Goal: Task Accomplishment & Management: Use online tool/utility

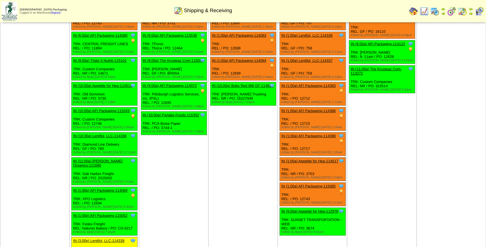
scroll to position [102, 0]
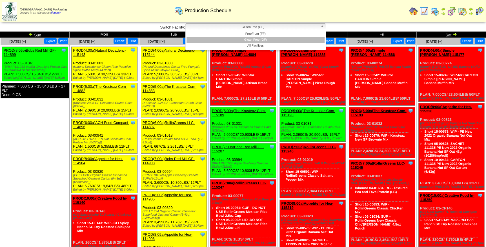
click at [256, 28] on span "GlutenFree (GF)" at bounding box center [253, 27] width 131 height 7
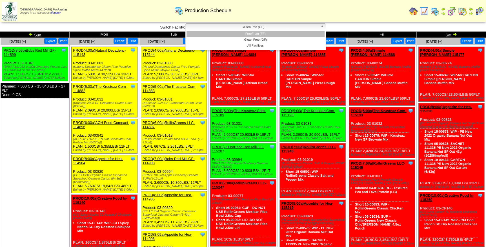
click at [260, 33] on li "FreeFrom (FF)" at bounding box center [256, 34] width 138 height 6
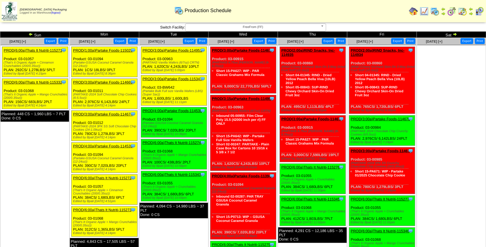
click at [171, 52] on link "PROD(3:00a)Partake Foods-114951" at bounding box center [172, 50] width 59 height 4
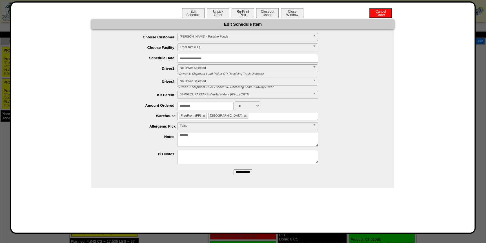
click at [243, 15] on button "Re-Print Pick" at bounding box center [243, 13] width 23 height 10
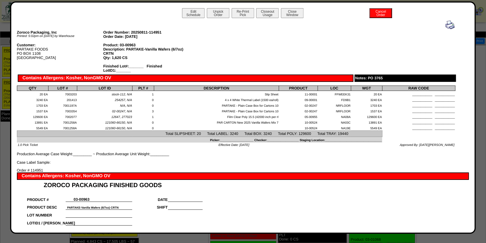
click at [447, 25] on img at bounding box center [449, 24] width 9 height 9
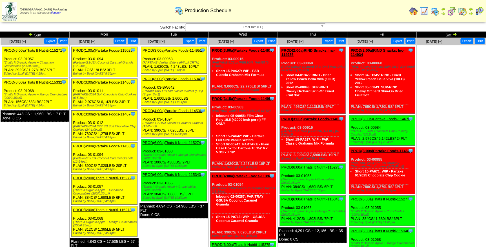
click at [172, 79] on link "PROD(3:00a)Partake Foods-115347" at bounding box center [172, 79] width 59 height 4
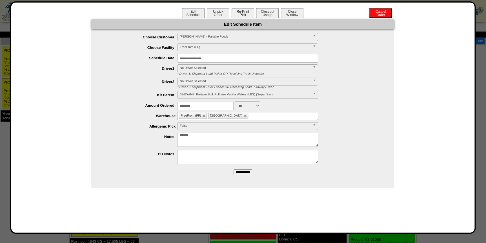
click at [238, 11] on button "Re-Print Pick" at bounding box center [243, 13] width 23 height 10
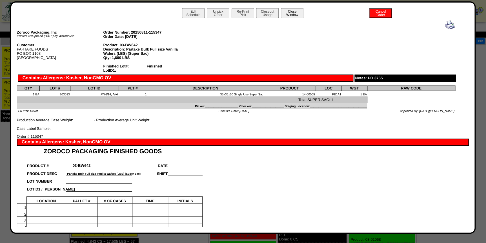
click at [288, 13] on button "Close Window" at bounding box center [292, 13] width 23 height 10
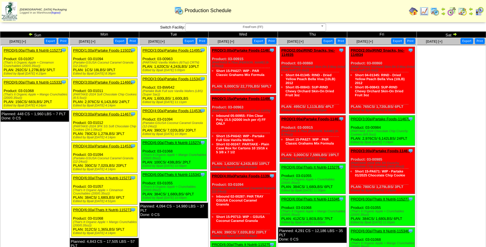
click at [177, 109] on link "PROD(4:00a)Partake Foods-114536" at bounding box center [172, 110] width 59 height 4
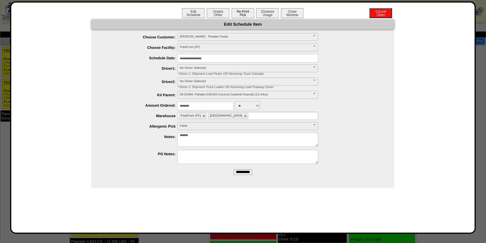
click at [245, 14] on button "Re-Print Pick" at bounding box center [243, 13] width 23 height 10
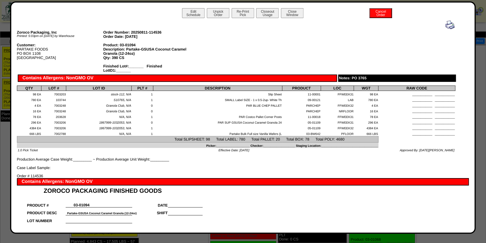
click at [447, 26] on img at bounding box center [449, 24] width 9 height 9
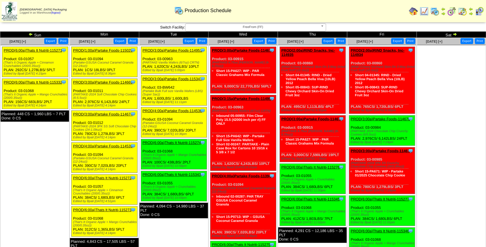
scroll to position [25, 0]
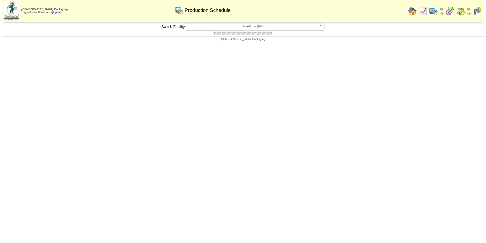
scroll to position [24, 0]
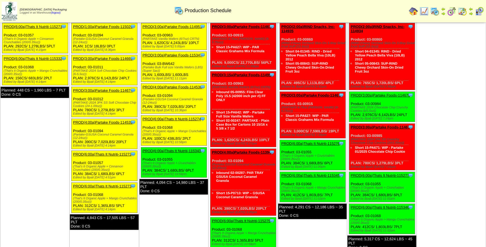
click at [176, 118] on link "PROD(6:00a)Thats It Nutriti-115274" at bounding box center [172, 119] width 58 height 4
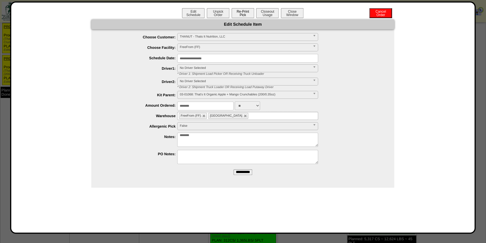
click at [246, 12] on button "Re-Print Pick" at bounding box center [243, 13] width 23 height 10
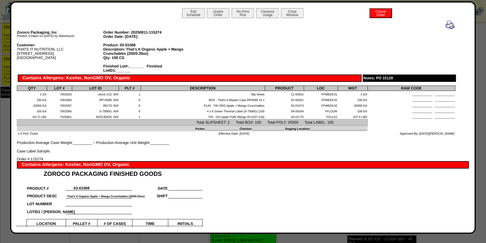
click at [448, 26] on img at bounding box center [449, 24] width 9 height 9
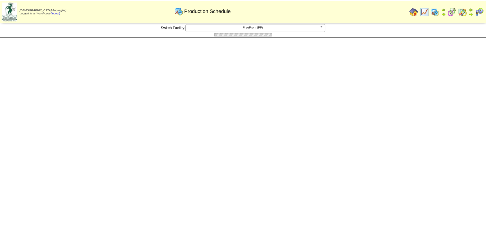
scroll to position [24, 0]
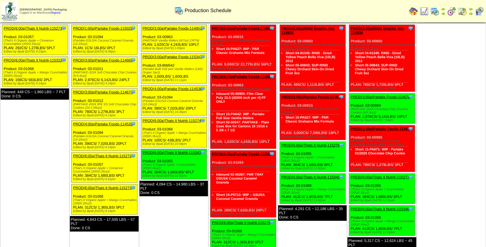
scroll to position [48, 0]
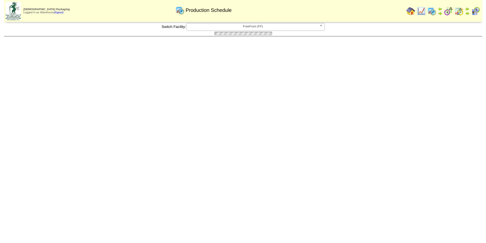
scroll to position [48, 0]
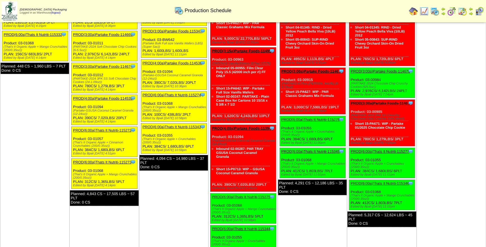
click at [168, 125] on link "PROD(6:00a)Thats It Nutriti-115343" at bounding box center [172, 127] width 58 height 4
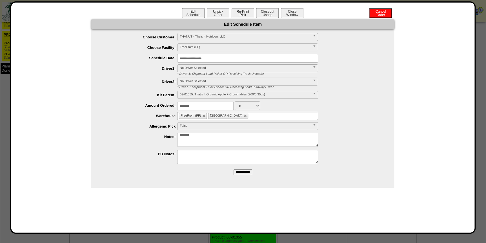
click at [246, 13] on button "Re-Print Pick" at bounding box center [243, 13] width 23 height 10
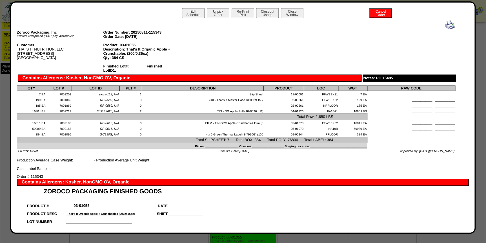
click at [445, 24] on img at bounding box center [449, 24] width 9 height 9
